Goal: Task Accomplishment & Management: Use online tool/utility

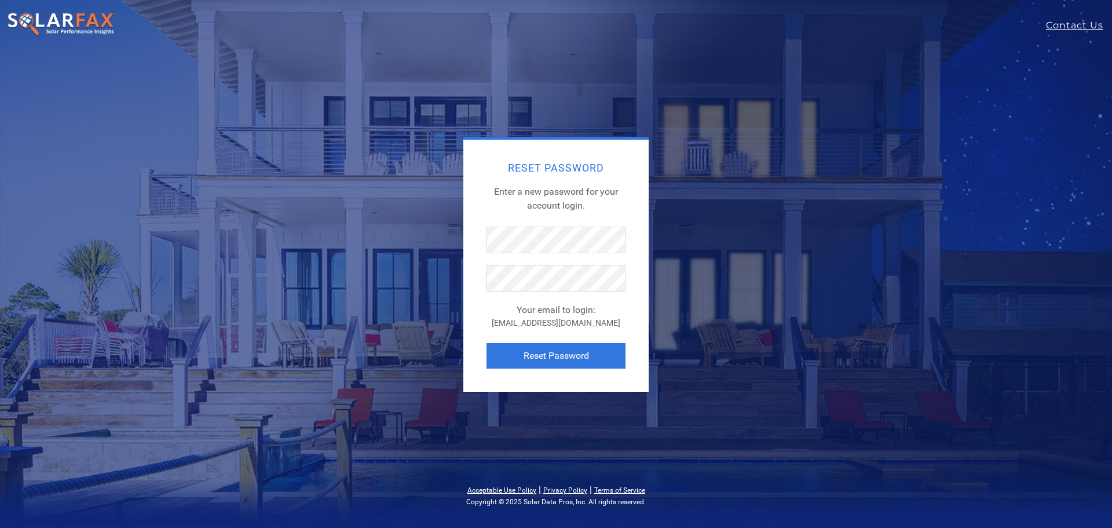
click at [696, 148] on div "Reset Password Enter a new password for your account login. Your email to login…" at bounding box center [556, 264] width 510 height 255
click at [544, 365] on button "Reset Password" at bounding box center [555, 355] width 139 height 25
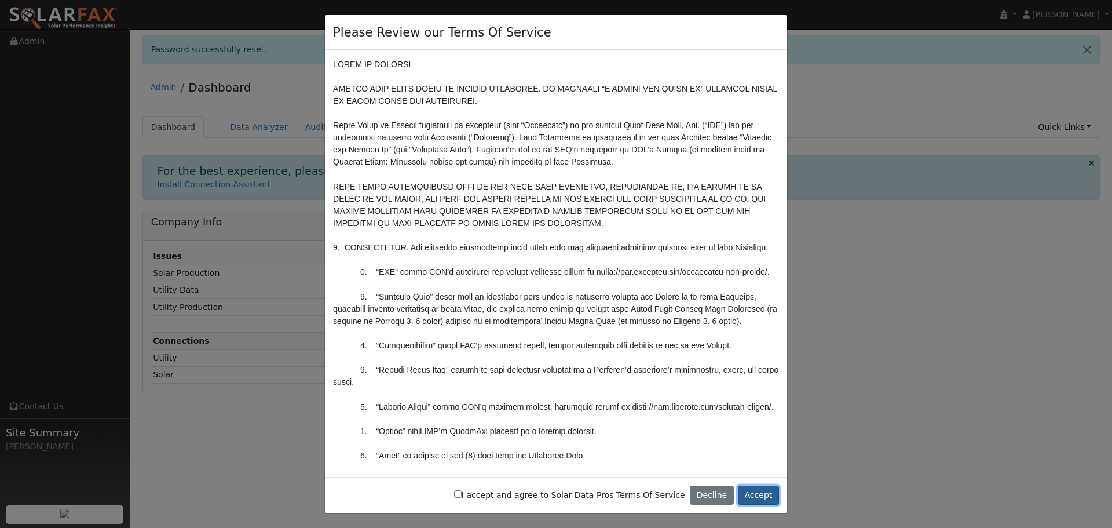
click at [760, 492] on button "Accept" at bounding box center [758, 495] width 41 height 20
click at [767, 484] on div "I accept and agree to Solar Data Pros Terms Of Service Decline Accept" at bounding box center [556, 495] width 462 height 36
click at [554, 497] on label "I accept and agree to Solar Data Pros Terms Of Service" at bounding box center [569, 495] width 231 height 12
click at [462, 497] on input "I accept and agree to Solar Data Pros Terms Of Service" at bounding box center [458, 494] width 8 height 8
checkbox input "true"
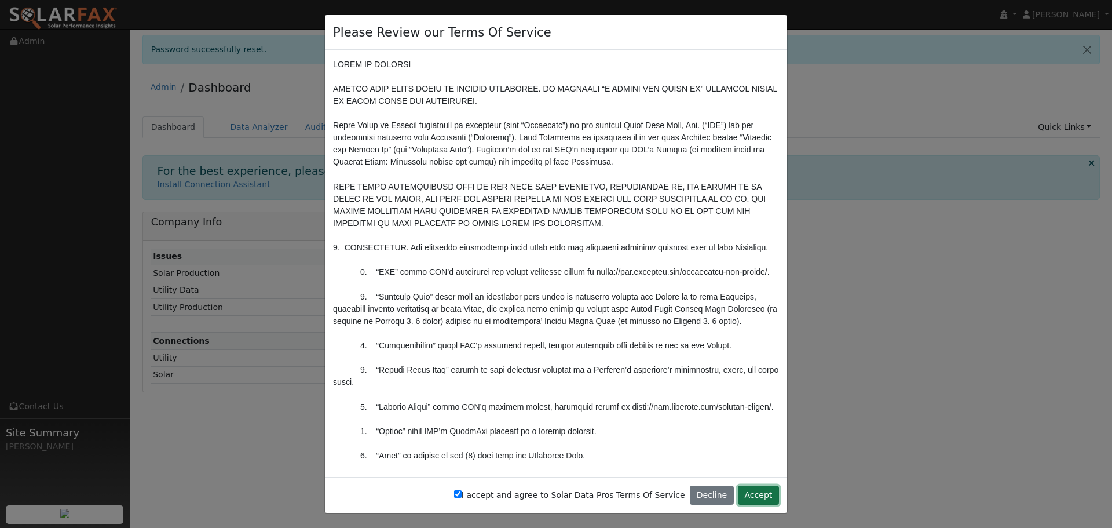
click at [764, 496] on button "Accept" at bounding box center [758, 495] width 41 height 20
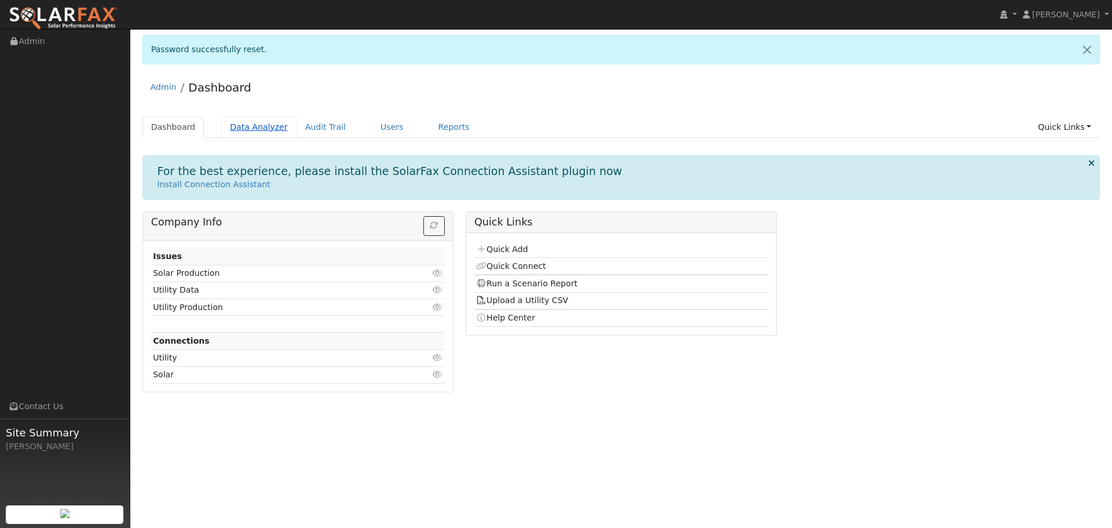
click at [253, 131] on link "Data Analyzer" at bounding box center [258, 126] width 75 height 21
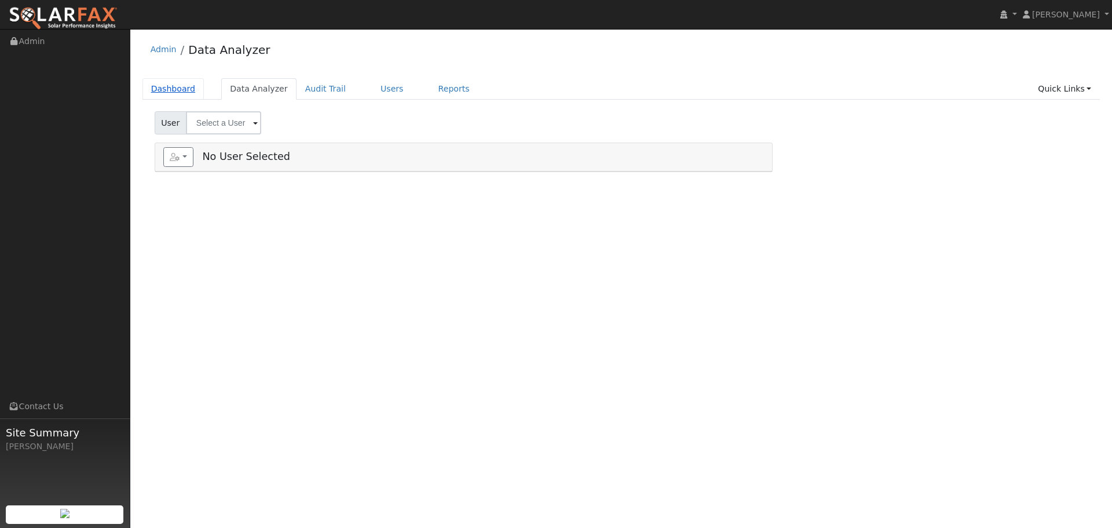
click at [178, 83] on link "Dashboard" at bounding box center [173, 88] width 62 height 21
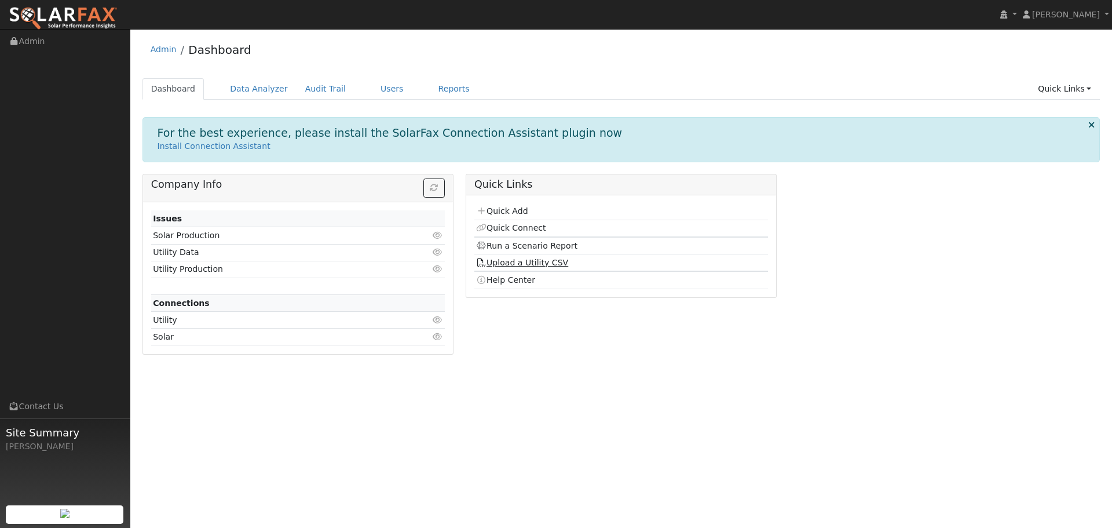
click at [503, 266] on link "Upload a Utility CSV" at bounding box center [522, 262] width 92 height 9
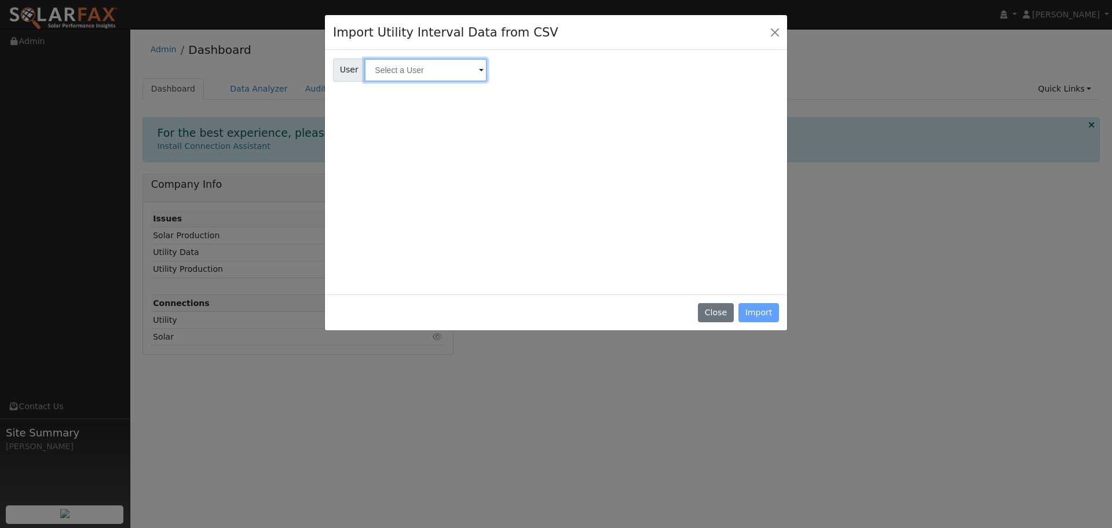
click at [432, 79] on input "text" at bounding box center [425, 69] width 123 height 23
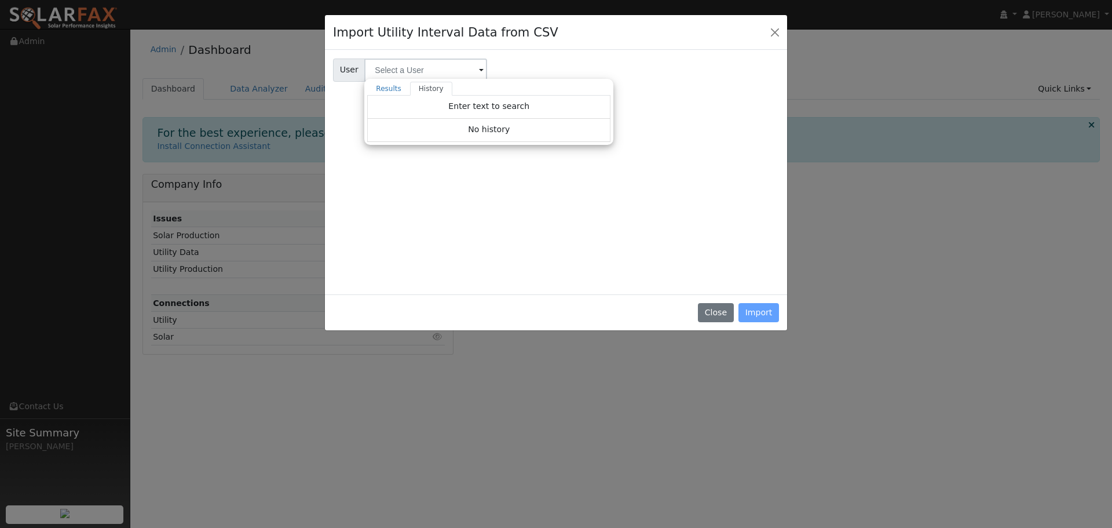
click at [620, 62] on div "User User Results History Enter text to search Enter text to search No history …" at bounding box center [556, 67] width 450 height 27
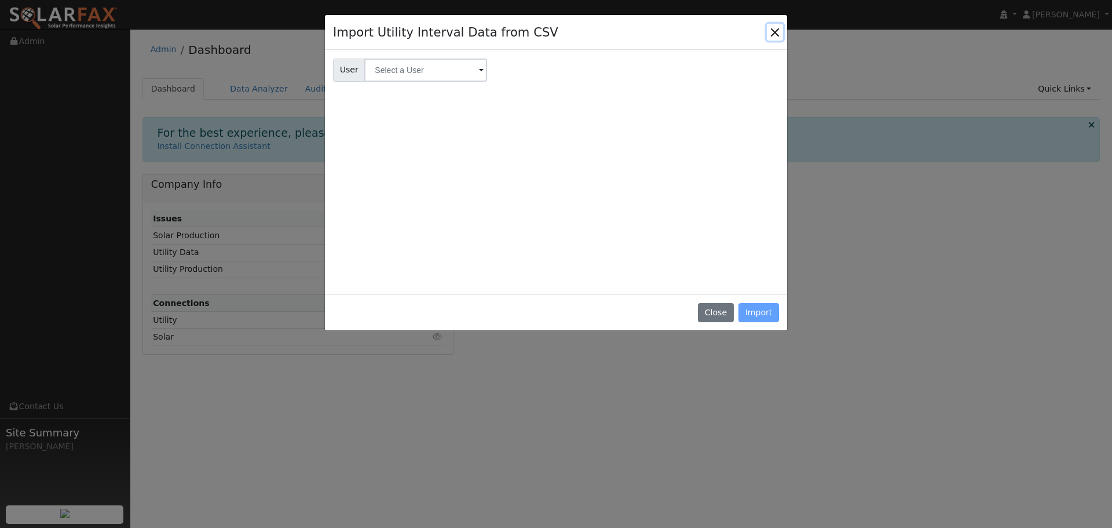
click at [780, 31] on button "Close" at bounding box center [775, 32] width 16 height 16
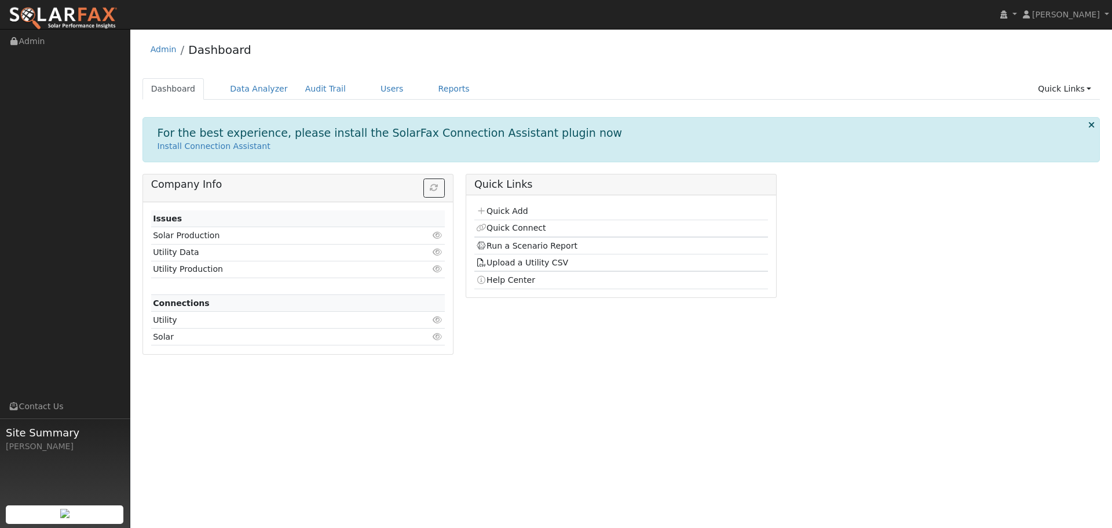
click at [565, 324] on div "Quick Links Quick Add Quick Connect Run a Scenario Report Upload a Utility CSV …" at bounding box center [620, 268] width 323 height 189
click at [216, 233] on td "Solar Production" at bounding box center [274, 235] width 246 height 17
click at [438, 231] on link "Click to view" at bounding box center [438, 235] width 10 height 12
click at [254, 85] on link "Data Analyzer" at bounding box center [258, 88] width 75 height 21
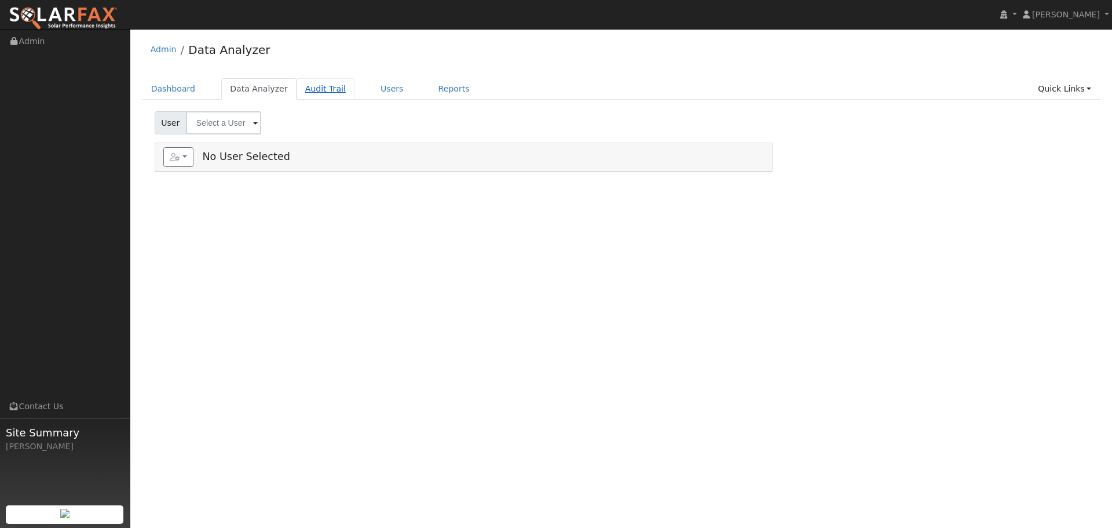
click at [299, 91] on link "Audit Trail" at bounding box center [326, 88] width 58 height 21
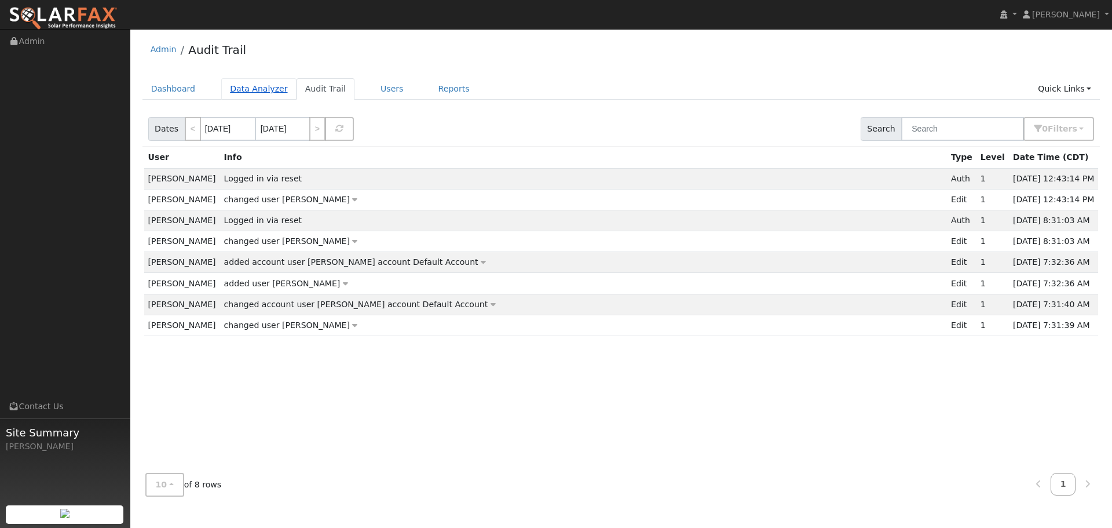
click at [248, 93] on link "Data Analyzer" at bounding box center [258, 88] width 75 height 21
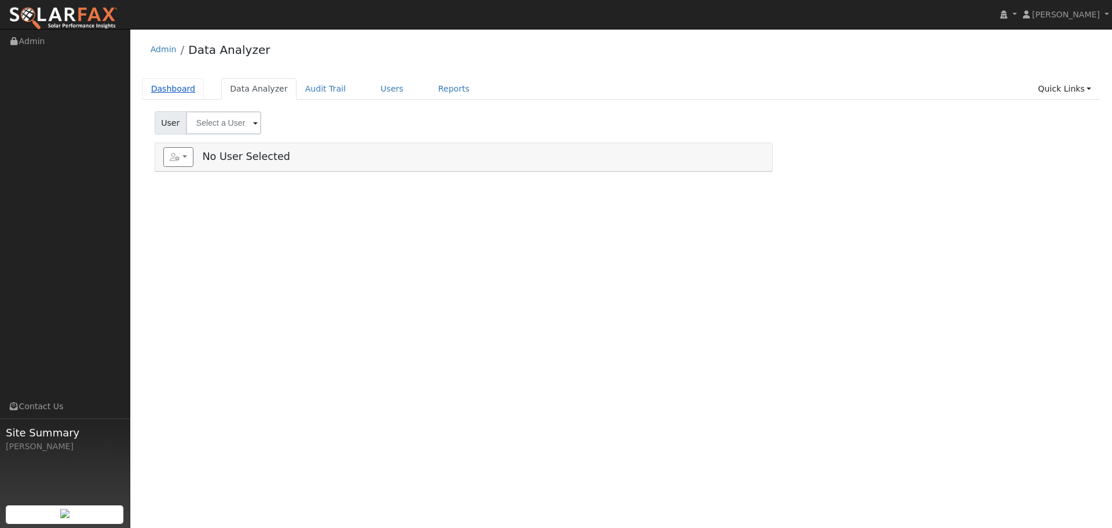
click at [164, 85] on link "Dashboard" at bounding box center [173, 88] width 62 height 21
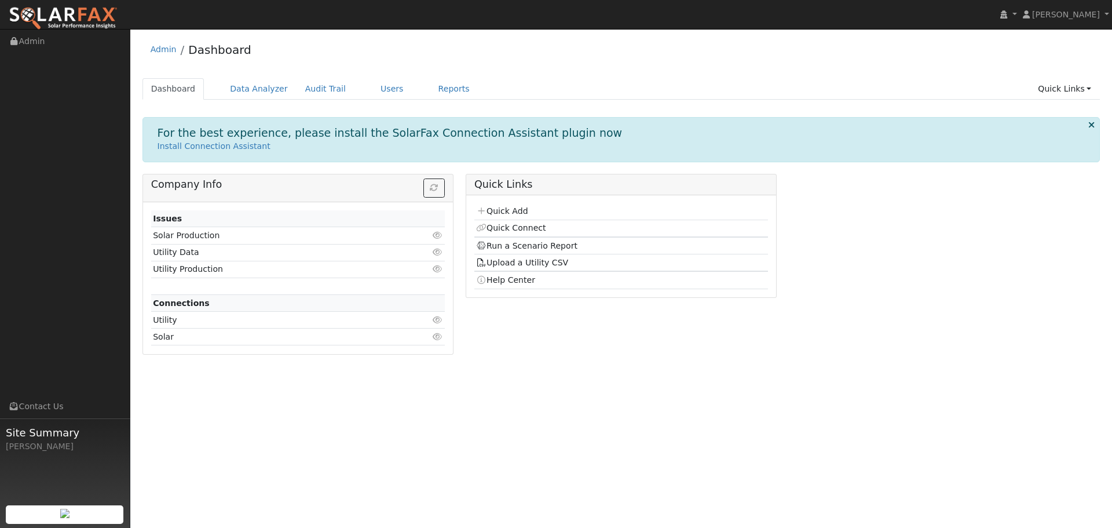
click at [352, 233] on td "Solar Production" at bounding box center [274, 235] width 246 height 17
click at [436, 234] on icon at bounding box center [438, 235] width 10 height 8
click at [514, 36] on div "Admin Dashboard" at bounding box center [621, 52] width 958 height 35
click at [635, 422] on div "User Profile First name Last name Email Email Notifications No Emails No Emails…" at bounding box center [621, 278] width 982 height 499
click at [498, 31] on div "User Profile First name Last name Email Email Notifications No Emails No Emails…" at bounding box center [621, 278] width 982 height 499
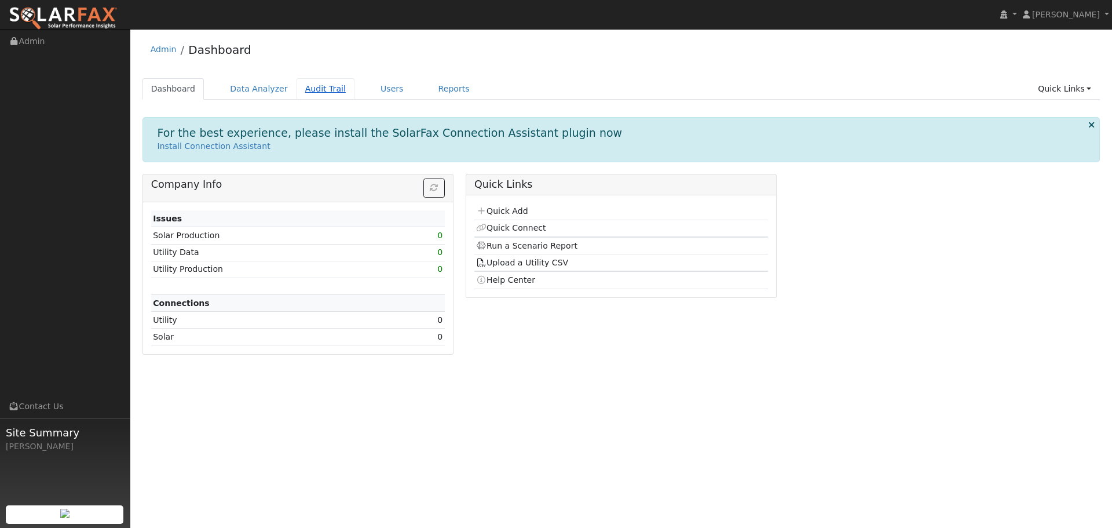
click at [310, 86] on link "Audit Trail" at bounding box center [326, 88] width 58 height 21
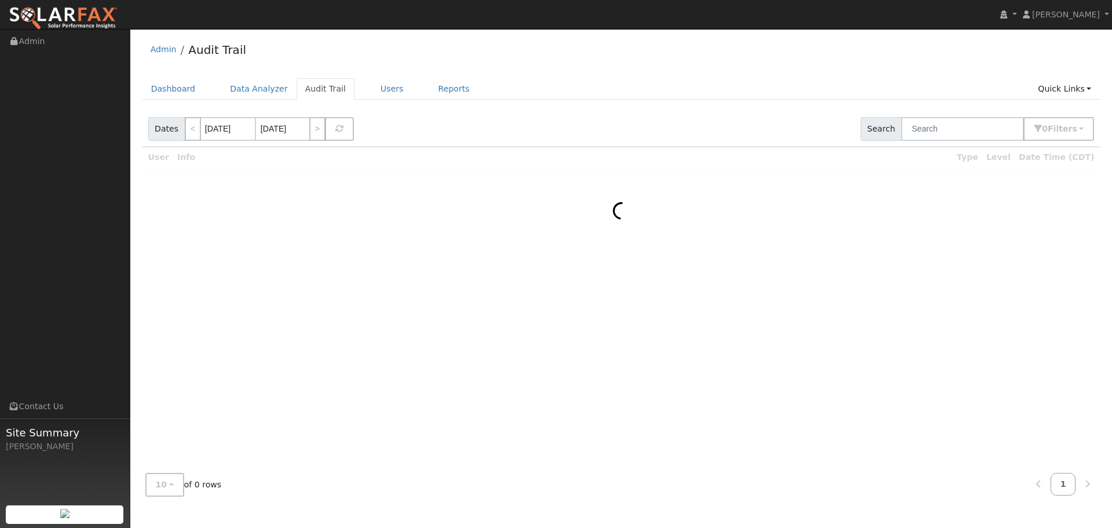
click at [243, 90] on link "Data Analyzer" at bounding box center [258, 88] width 75 height 21
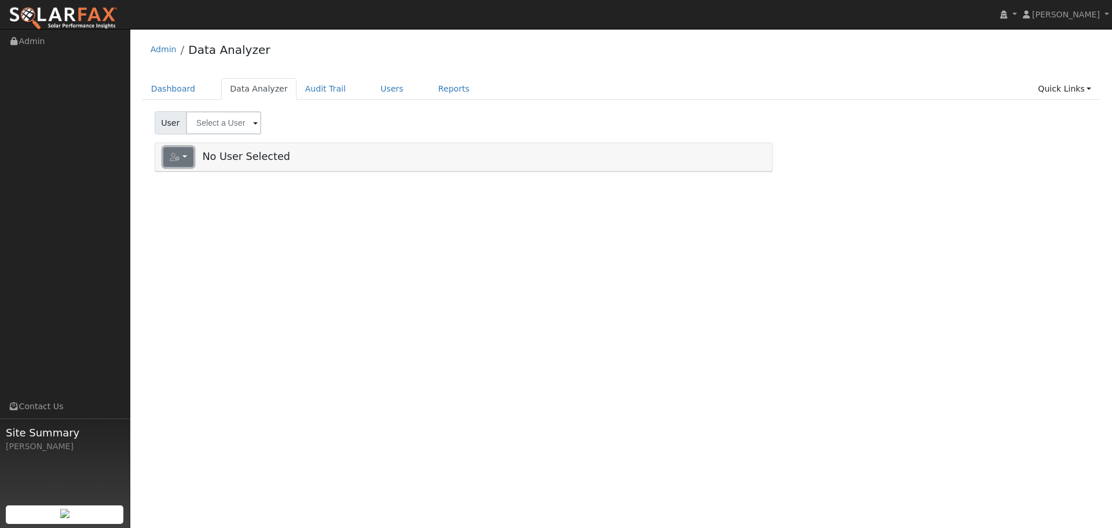
click at [189, 155] on button "button" at bounding box center [178, 157] width 31 height 20
click at [184, 91] on link "Dashboard" at bounding box center [173, 88] width 62 height 21
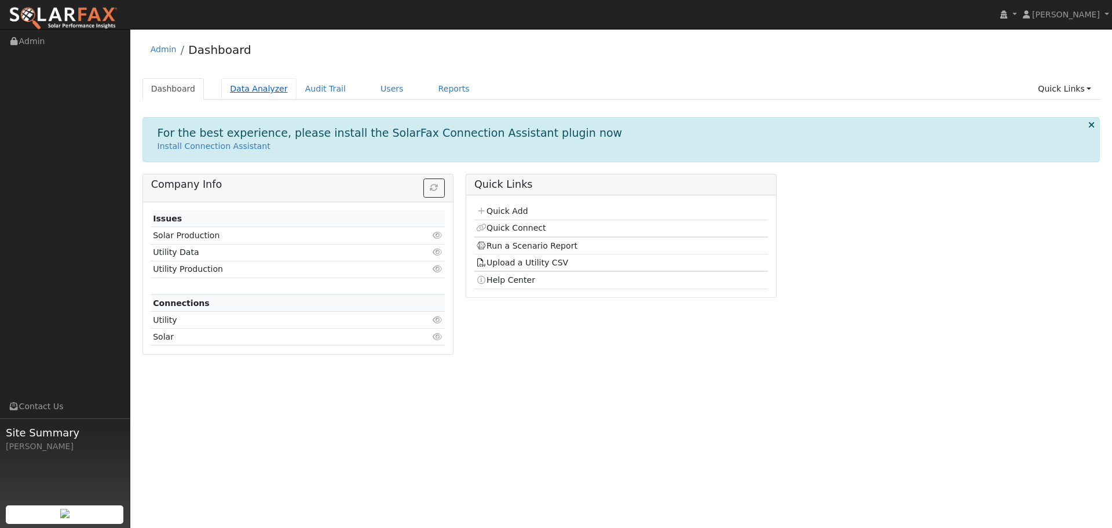
click at [236, 86] on link "Data Analyzer" at bounding box center [258, 88] width 75 height 21
